Goal: Information Seeking & Learning: Learn about a topic

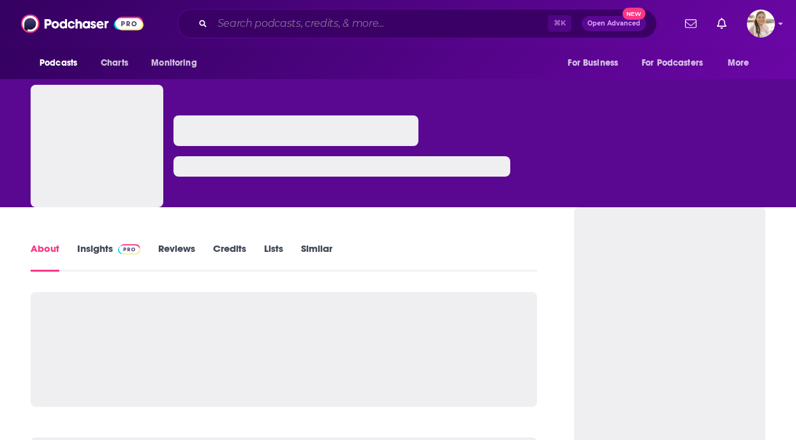
click at [399, 18] on input "Search podcasts, credits, & more..." at bounding box center [380, 23] width 336 height 20
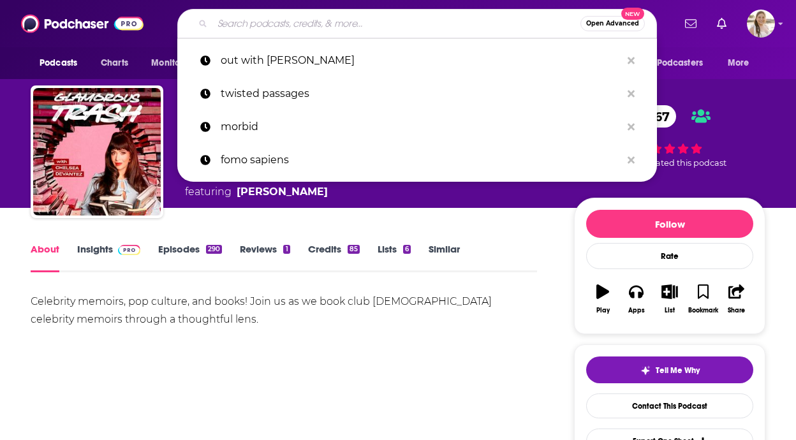
paste input "Really Famous with [PERSON_NAME]"
type input "Really Famous with [PERSON_NAME]"
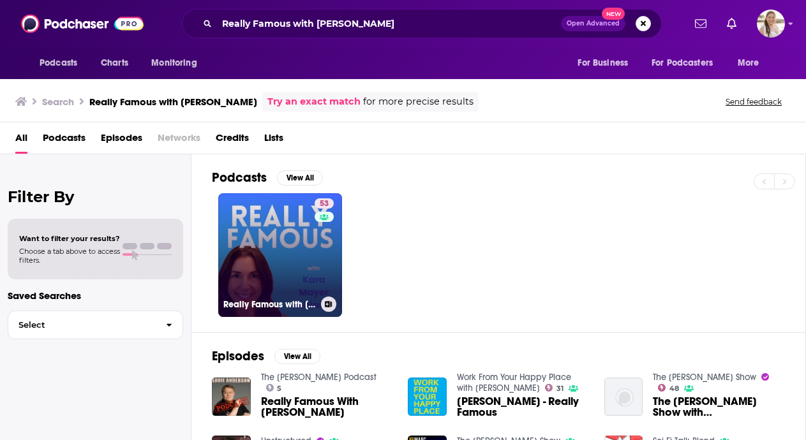
click at [288, 264] on link "53 Really Famous with [PERSON_NAME]" at bounding box center [280, 255] width 124 height 124
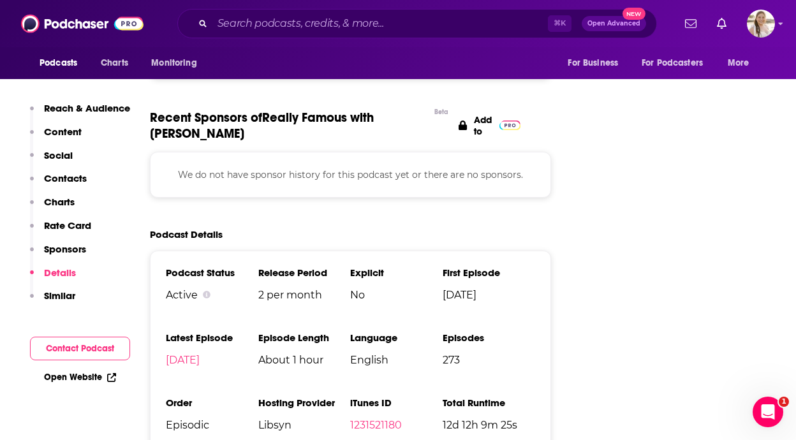
scroll to position [1975, 0]
